Goal: Transaction & Acquisition: Download file/media

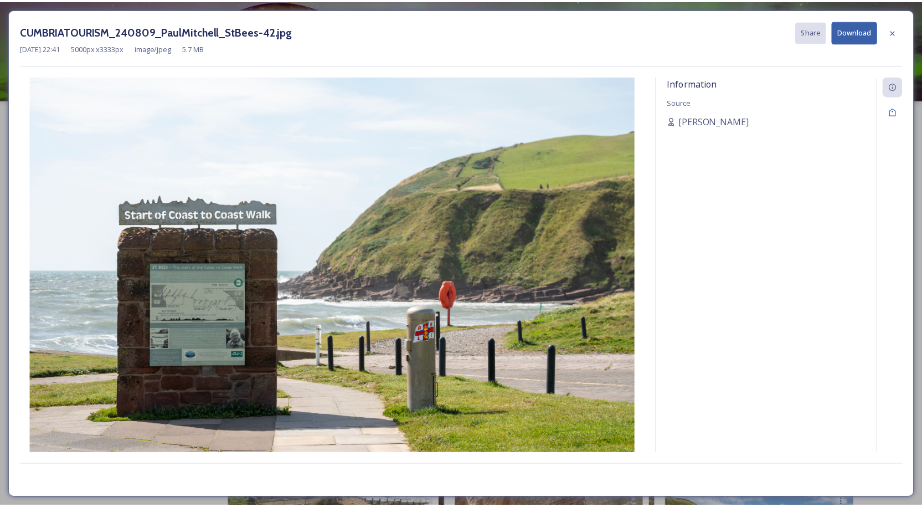
scroll to position [166, 0]
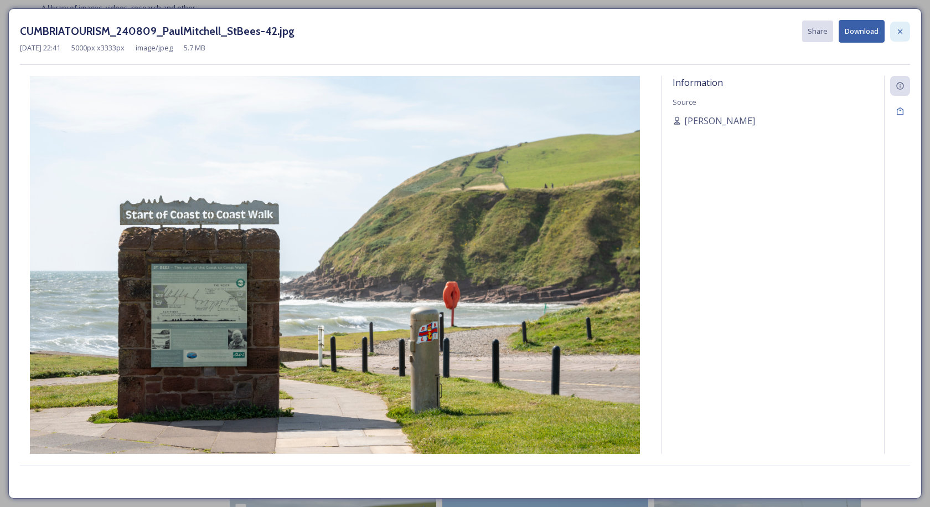
click at [904, 27] on icon at bounding box center [900, 31] width 9 height 9
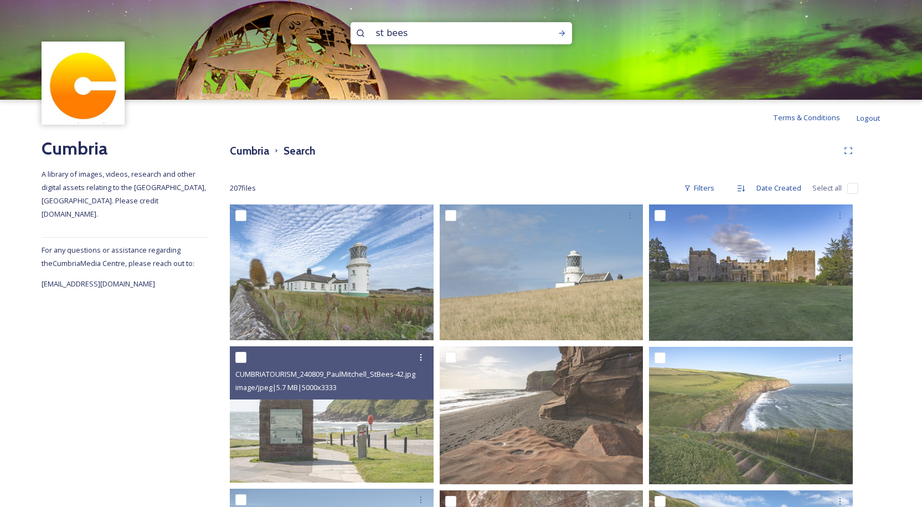
scroll to position [1, 0]
drag, startPoint x: 411, startPoint y: 35, endPoint x: 331, endPoint y: 36, distance: 80.3
click at [331, 36] on div "st bees" at bounding box center [461, 50] width 922 height 100
type input "swimming"
click at [559, 32] on icon at bounding box center [562, 33] width 9 height 9
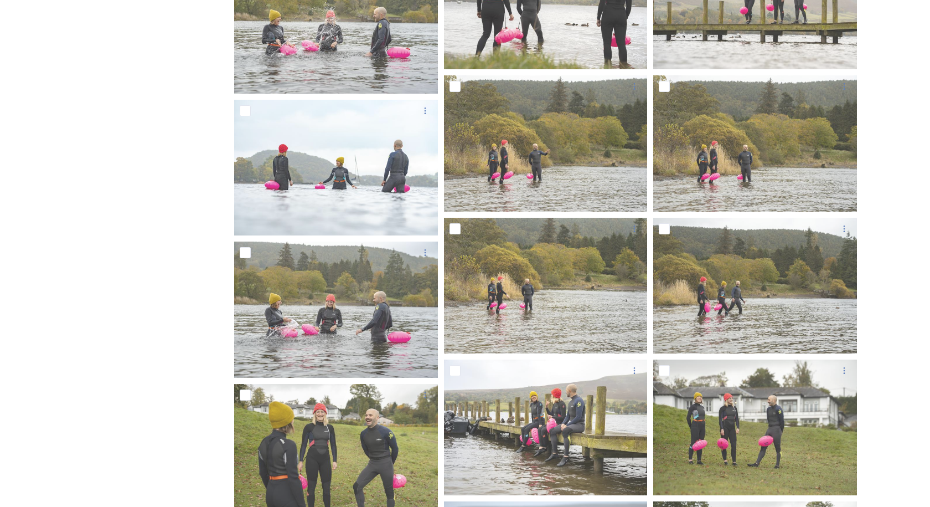
scroll to position [958, 0]
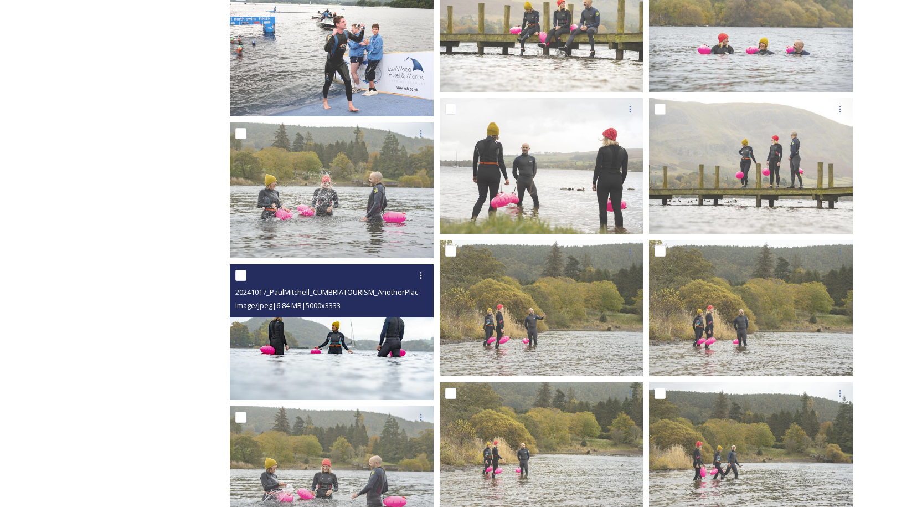
click at [330, 339] on img at bounding box center [332, 332] width 204 height 136
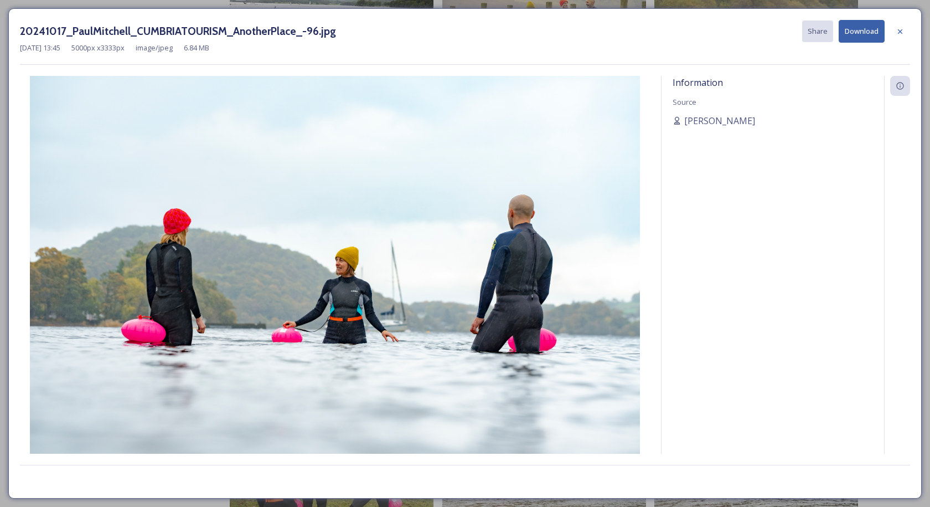
click at [858, 33] on button "Download" at bounding box center [862, 31] width 46 height 23
